Goal: Task Accomplishment & Management: Complete application form

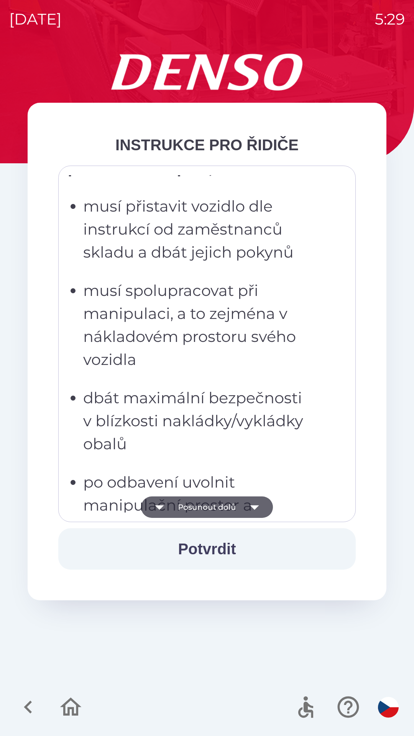
click at [111, 279] on p "musí spolupracovat při manipulaci, a to zejména v nákladovém prostoru svého voz…" at bounding box center [209, 325] width 252 height 92
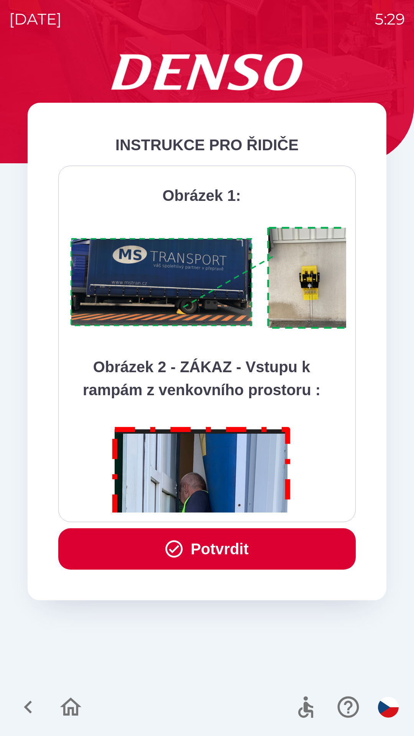
scroll to position [4309, 0]
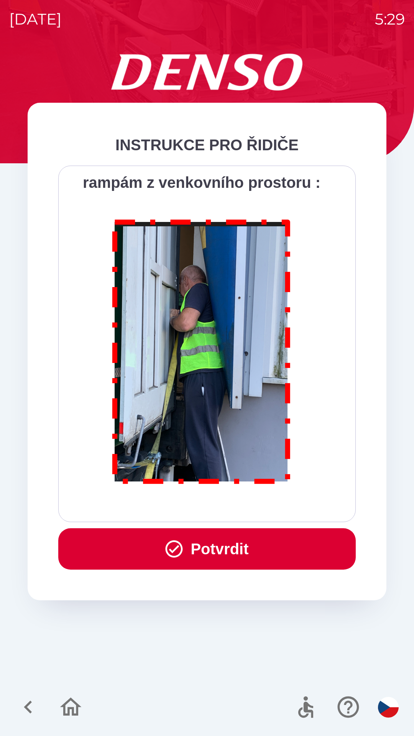
click at [201, 544] on button "Potvrdit" at bounding box center [207, 548] width 298 height 41
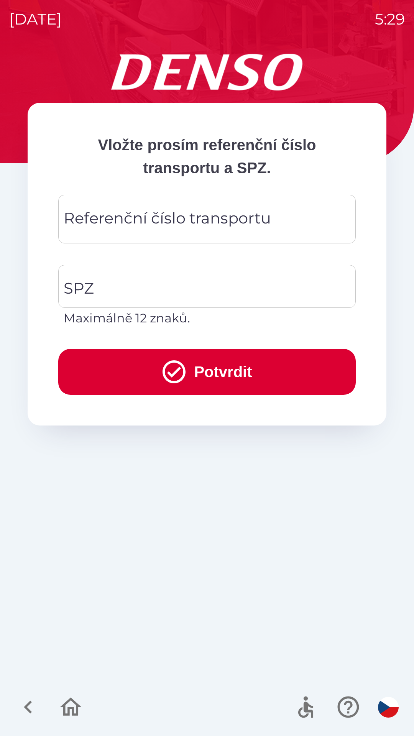
click at [130, 214] on div "Referenční číslo transportu Referenční číslo transportu" at bounding box center [207, 219] width 298 height 49
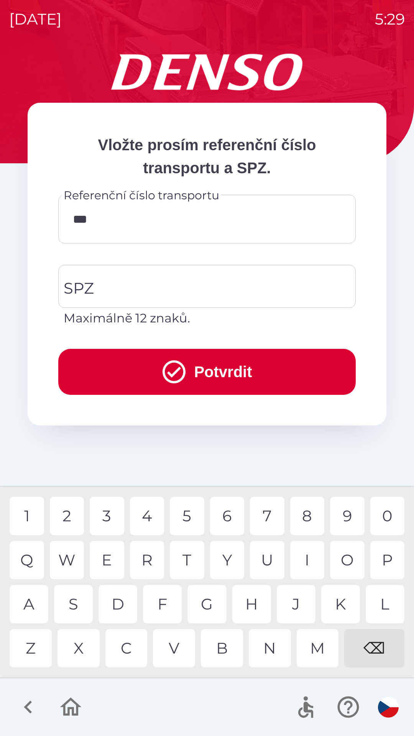
click at [32, 521] on div "1" at bounding box center [27, 516] width 35 height 38
type input "******"
click at [26, 499] on div "1" at bounding box center [27, 516] width 35 height 38
click at [105, 288] on input "SPZ" at bounding box center [201, 286] width 279 height 36
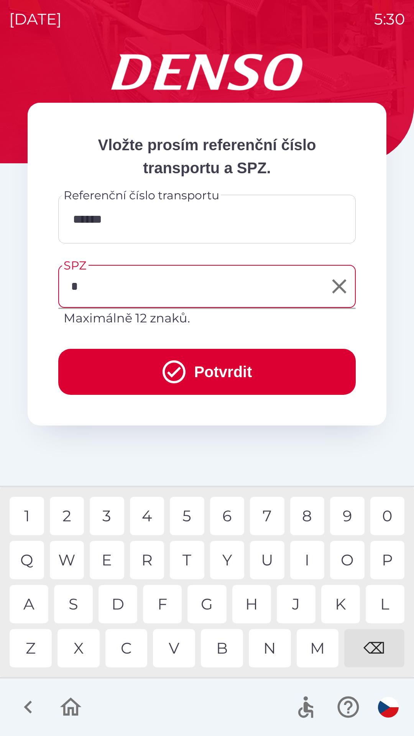
click at [146, 515] on div "4" at bounding box center [147, 516] width 35 height 38
click at [316, 650] on div "M" at bounding box center [318, 648] width 42 height 38
click at [107, 521] on div "3" at bounding box center [107, 516] width 35 height 38
type input "*******"
click at [71, 514] on div "2" at bounding box center [67, 516] width 35 height 38
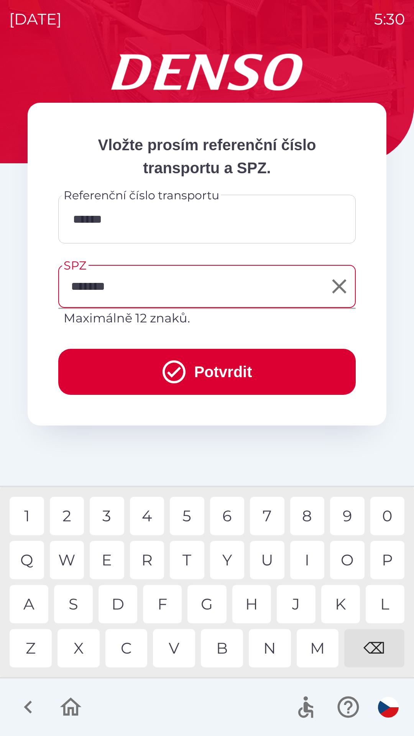
click at [117, 371] on button "Potvrdit" at bounding box center [207, 372] width 298 height 46
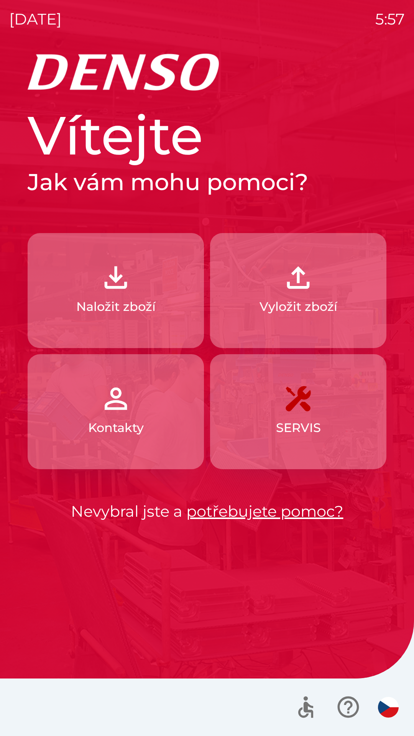
click at [77, 236] on button "Naložit zboží" at bounding box center [116, 290] width 176 height 115
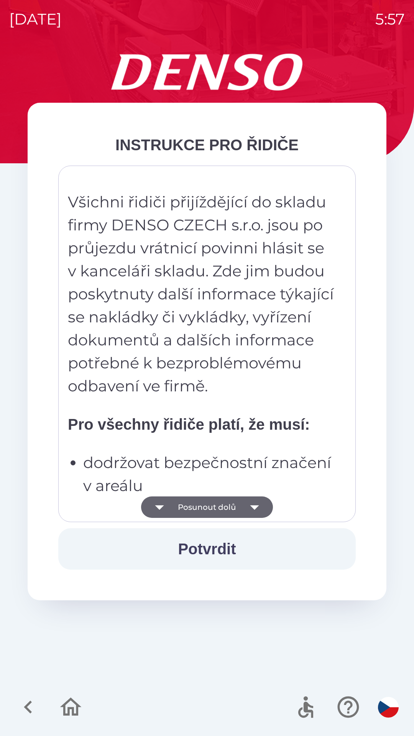
click at [207, 512] on button "Posunout dolů" at bounding box center [207, 507] width 132 height 21
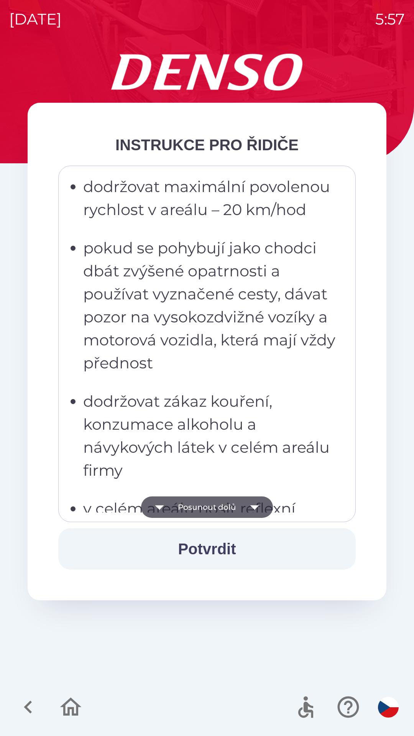
click at [208, 509] on button "Posunout dolů" at bounding box center [207, 507] width 132 height 21
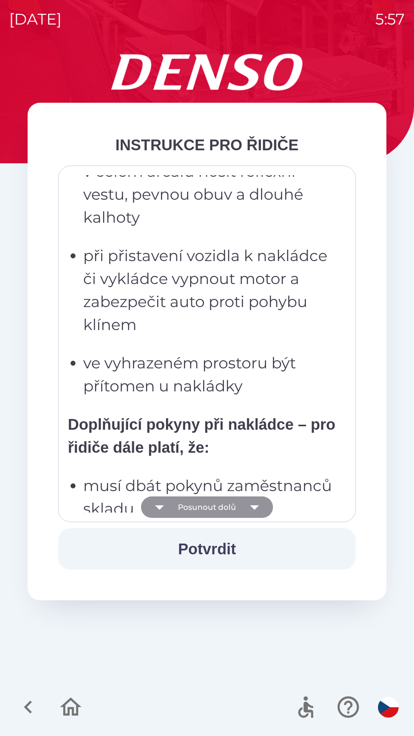
click at [210, 514] on button "Posunout dolů" at bounding box center [207, 507] width 132 height 21
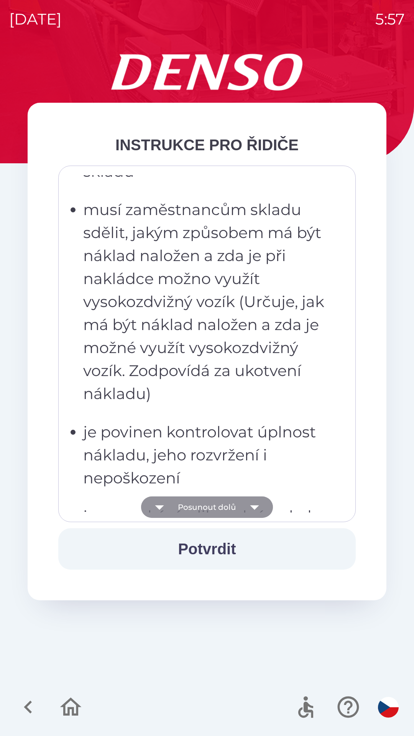
click at [207, 515] on button "Posunout dolů" at bounding box center [207, 507] width 132 height 21
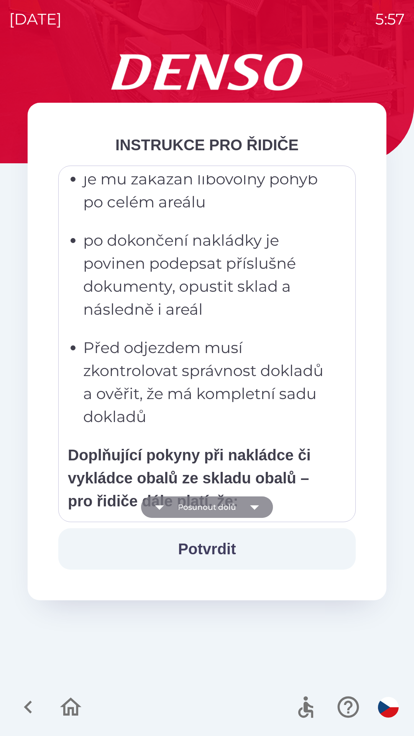
click at [215, 507] on button "Posunout dolů" at bounding box center [207, 507] width 132 height 21
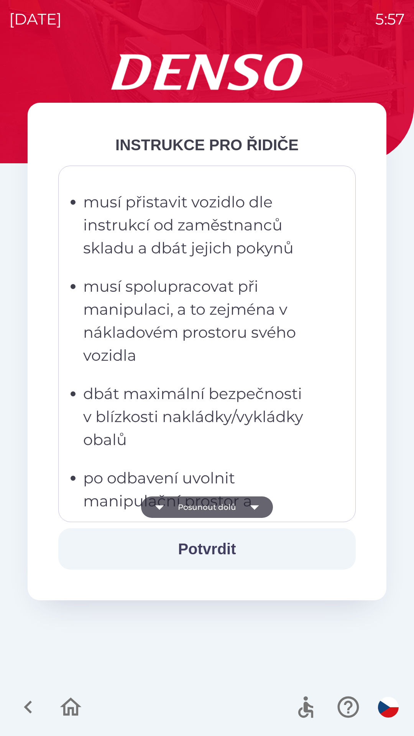
click at [217, 505] on button "Posunout dolů" at bounding box center [207, 507] width 132 height 21
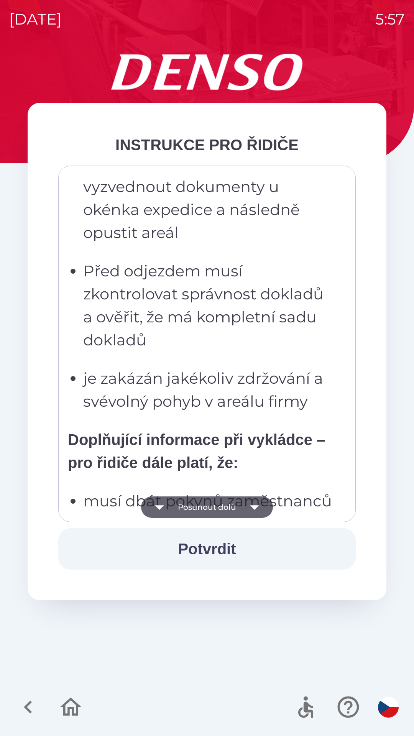
click at [227, 507] on button "Posunout dolů" at bounding box center [207, 507] width 132 height 21
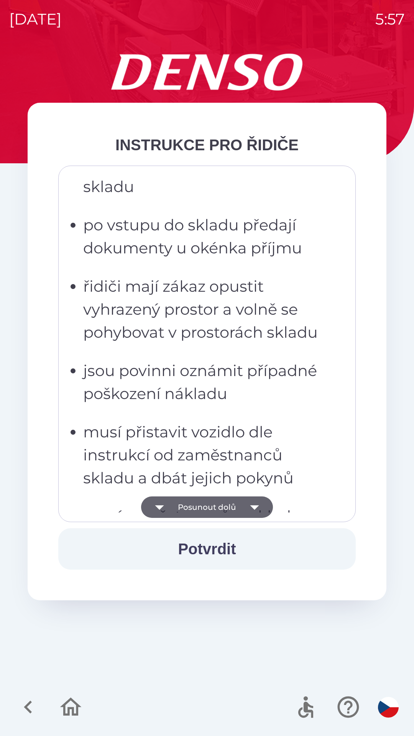
click at [232, 505] on button "Posunout dolů" at bounding box center [207, 507] width 132 height 21
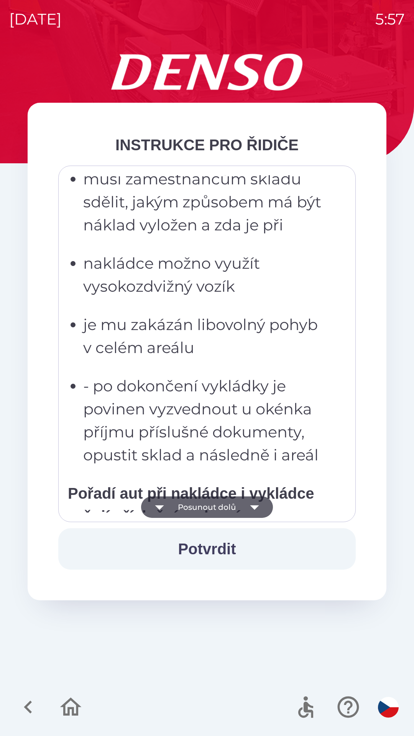
click at [234, 506] on button "Posunout dolů" at bounding box center [207, 507] width 132 height 21
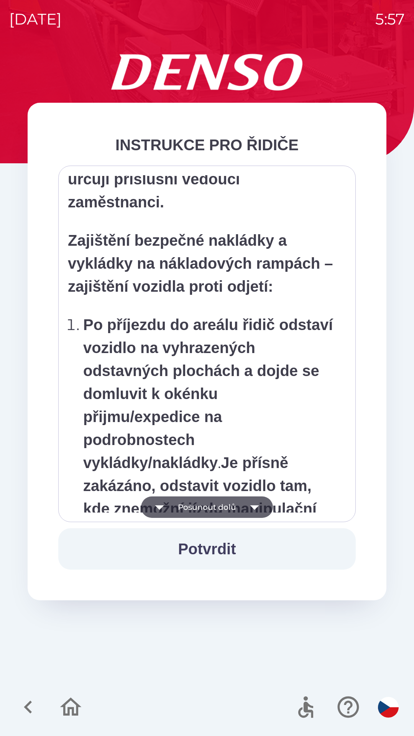
click at [235, 505] on button "Posunout dolů" at bounding box center [207, 507] width 132 height 21
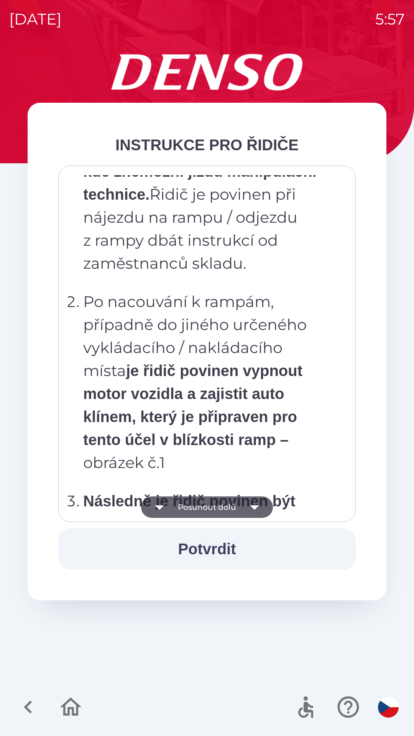
click at [232, 505] on button "Posunout dolů" at bounding box center [207, 507] width 132 height 21
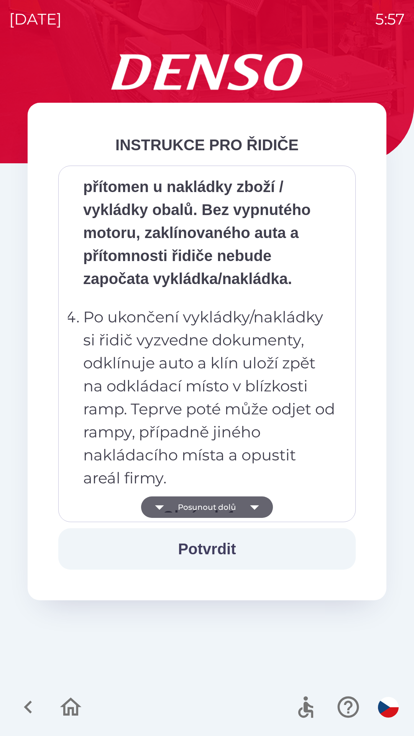
click at [231, 507] on button "Posunout dolů" at bounding box center [207, 507] width 132 height 21
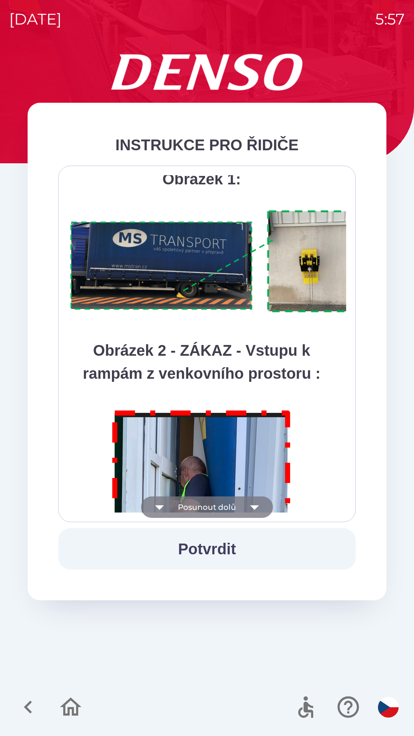
click at [229, 509] on button "Posunout dolů" at bounding box center [207, 507] width 132 height 21
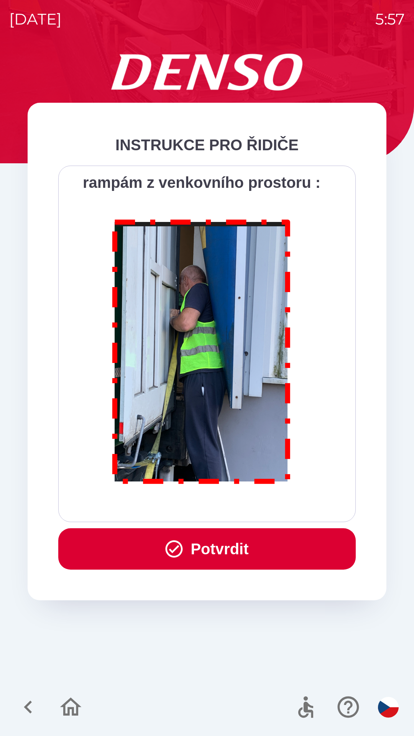
click at [229, 507] on div "Všichni řidiči přijíždějící do skladu firmy DENSO CZECH s.r.o. jsou po průjezdu…" at bounding box center [207, 343] width 278 height 337
click at [232, 548] on button "Potvrdit" at bounding box center [207, 548] width 298 height 41
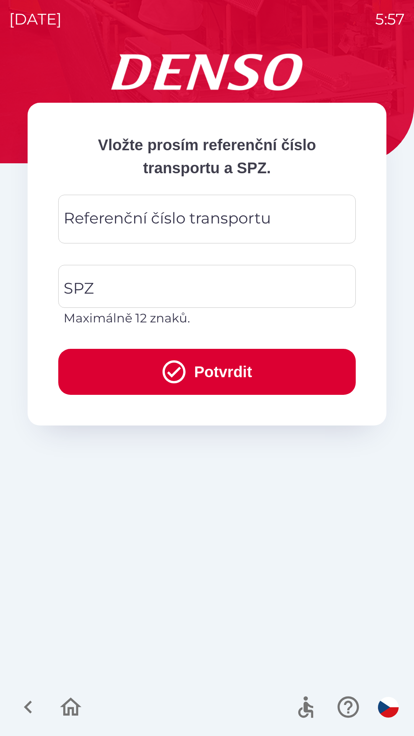
click at [145, 225] on div "Referenční číslo transportu Referenční číslo transportu" at bounding box center [207, 219] width 298 height 49
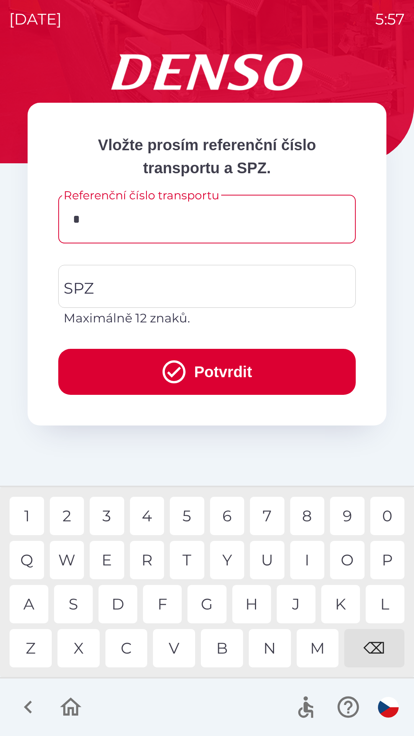
click at [260, 522] on div "7" at bounding box center [267, 516] width 35 height 38
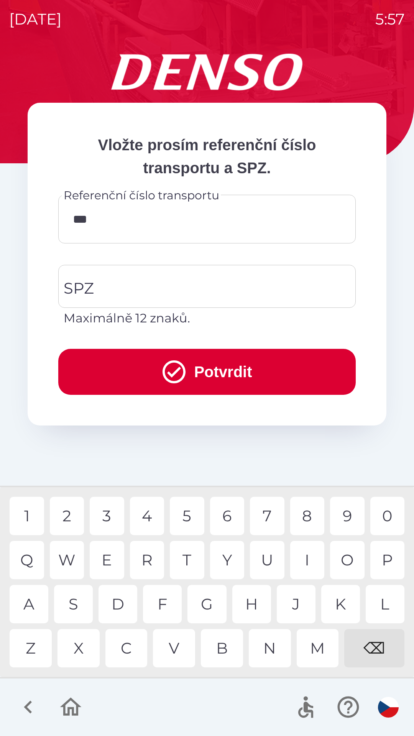
click at [108, 523] on div "3" at bounding box center [107, 516] width 35 height 38
click at [109, 522] on div "3" at bounding box center [107, 516] width 35 height 38
click at [189, 516] on div "5" at bounding box center [187, 516] width 35 height 38
click at [69, 561] on div "W" at bounding box center [67, 560] width 35 height 38
type input "********"
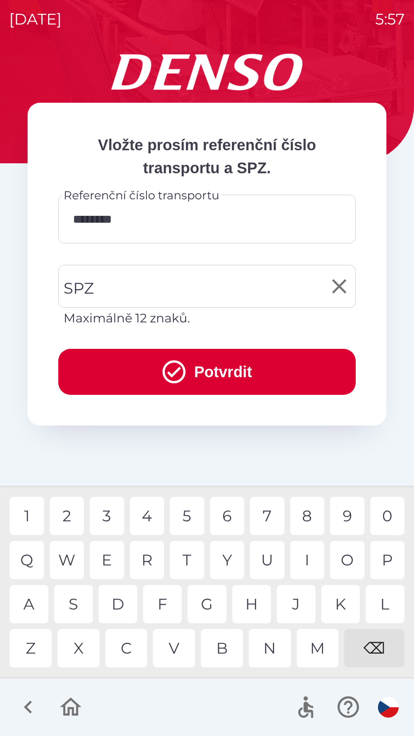
click at [157, 287] on input "SPZ" at bounding box center [201, 286] width 279 height 36
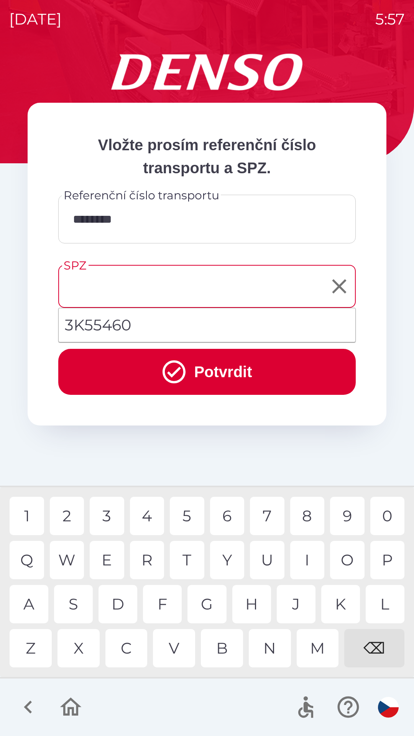
click at [123, 329] on li "3K55460" at bounding box center [207, 325] width 297 height 28
type input "*******"
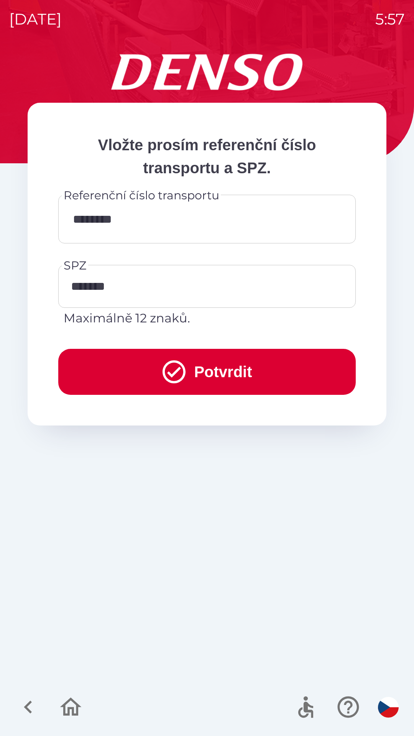
click at [163, 370] on icon "submit" at bounding box center [174, 371] width 23 height 23
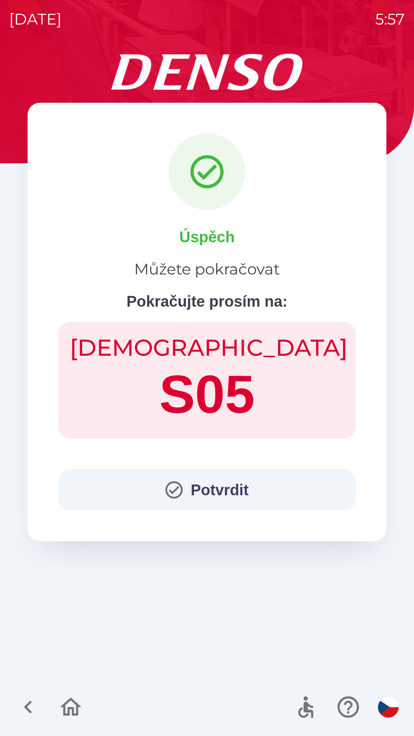
click at [207, 492] on button "Potvrdit" at bounding box center [207, 489] width 298 height 41
